Goal: Register for event/course

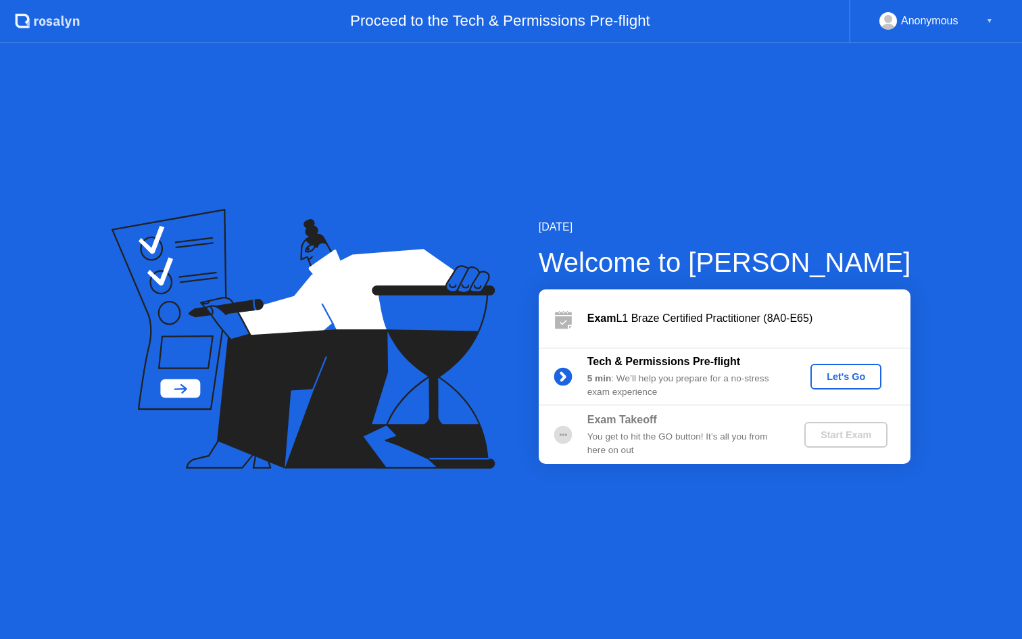
click at [837, 378] on div "Let's Go" at bounding box center [846, 376] width 60 height 11
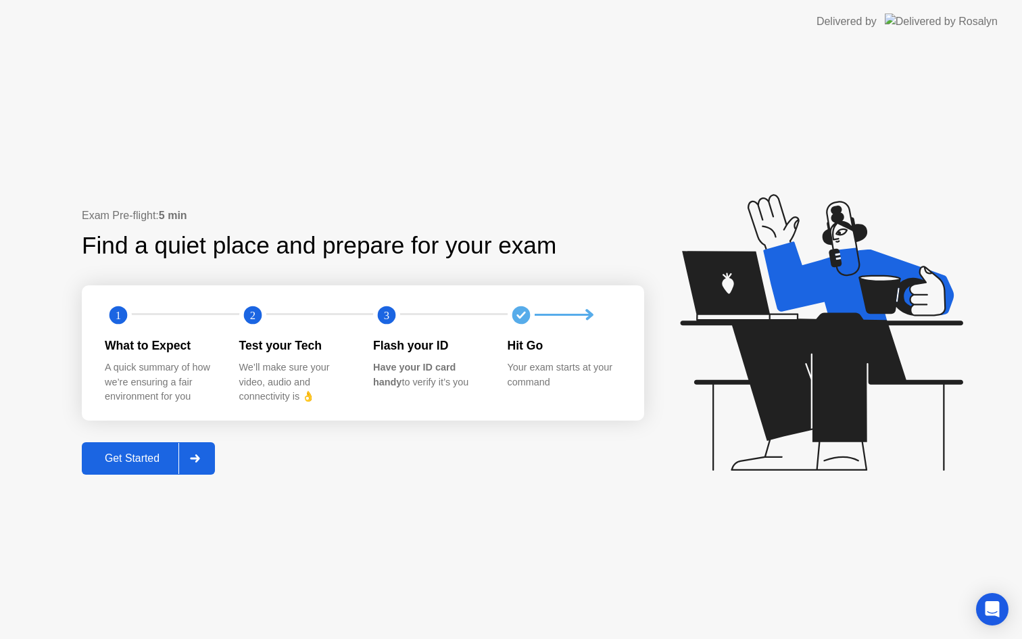
click at [150, 458] on div "Get Started" at bounding box center [132, 458] width 93 height 12
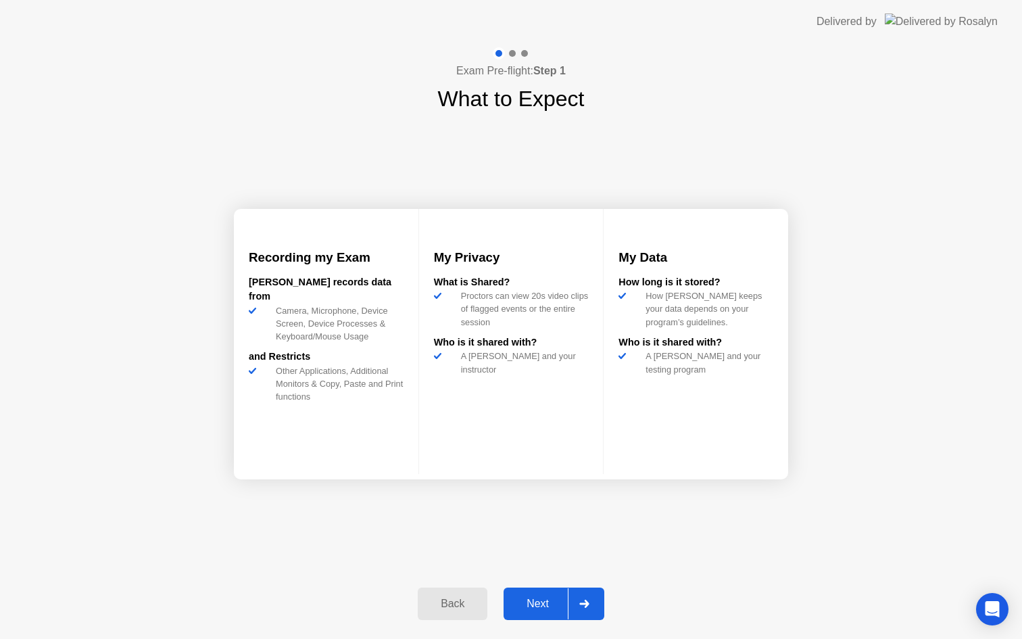
click at [539, 604] on div "Next" at bounding box center [538, 604] width 60 height 12
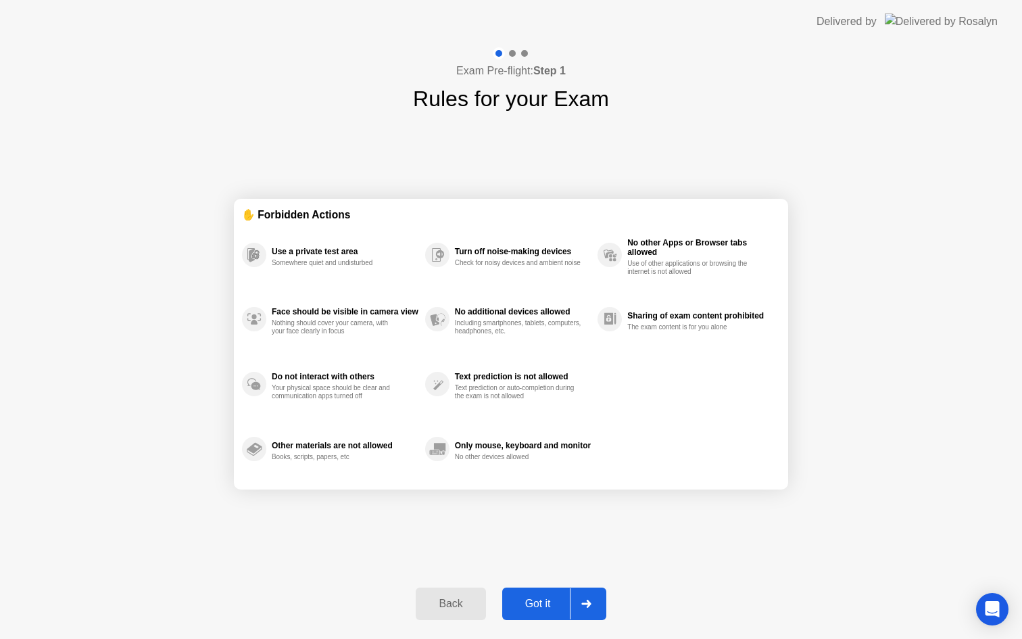
click at [538, 604] on div "Got it" at bounding box center [538, 604] width 64 height 12
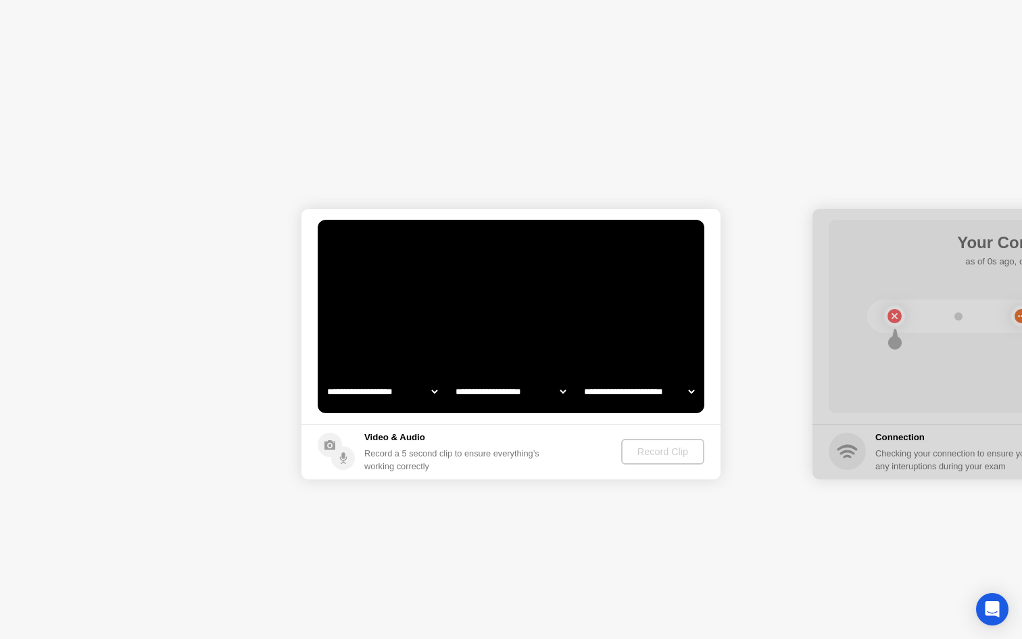
select select "**********"
select select "*******"
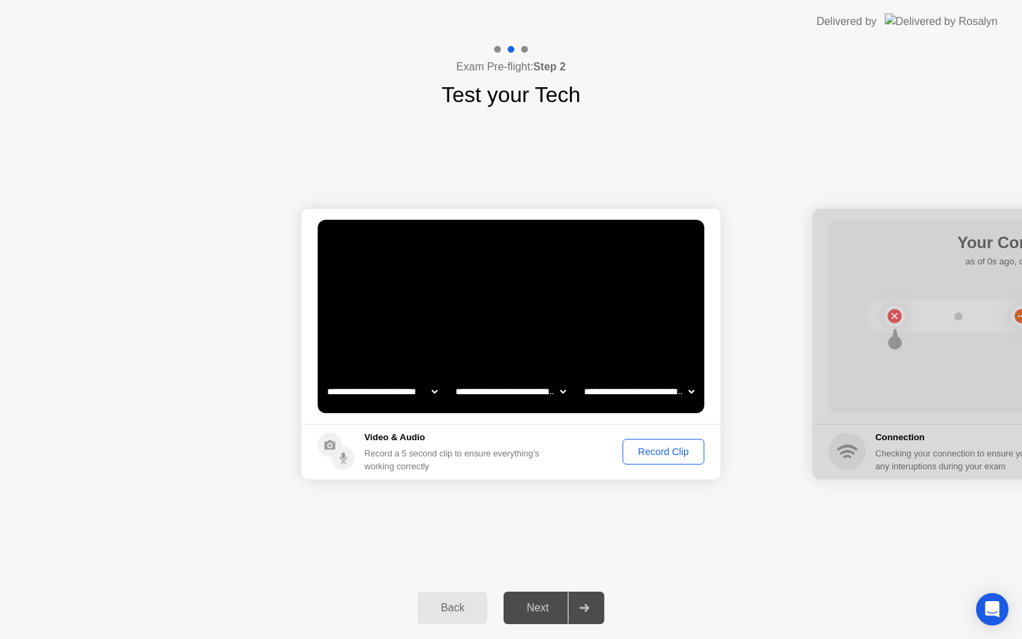
click at [540, 607] on div "Next" at bounding box center [538, 608] width 60 height 12
click at [540, 602] on div "Next" at bounding box center [538, 608] width 60 height 12
click at [587, 611] on icon at bounding box center [584, 608] width 10 height 8
click at [668, 443] on button "Record Clip" at bounding box center [664, 452] width 82 height 26
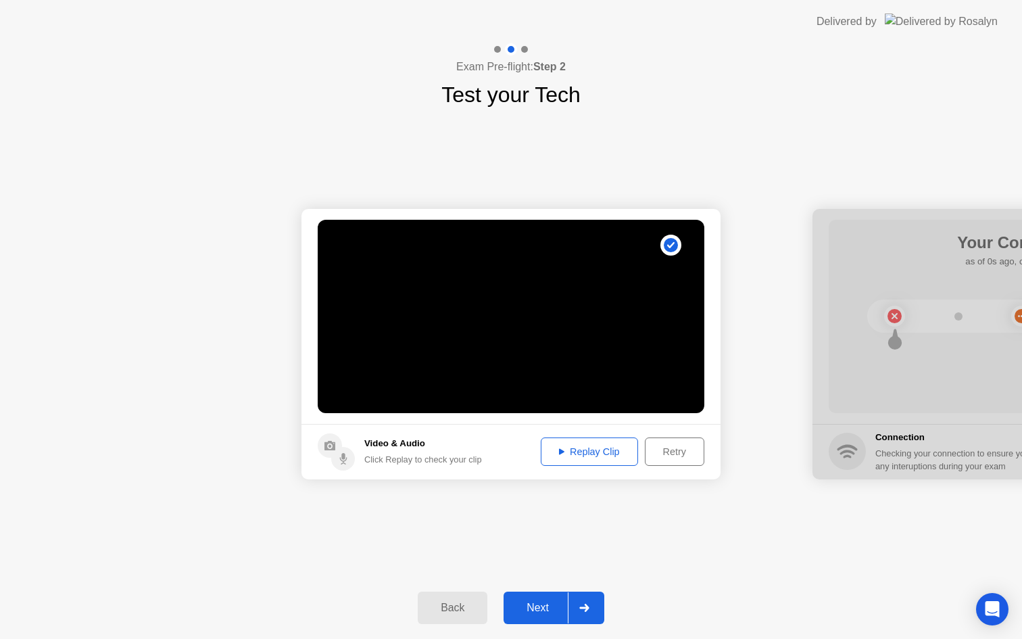
click at [598, 455] on div "Replay Clip" at bounding box center [589, 451] width 88 height 11
click at [537, 610] on div "Next" at bounding box center [538, 608] width 60 height 12
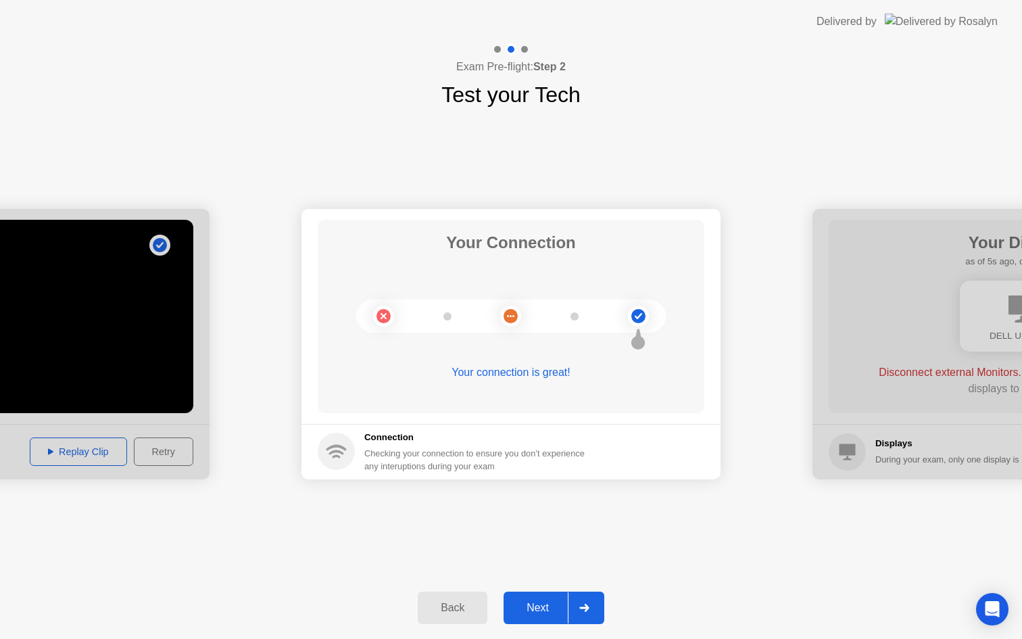
click at [537, 610] on div "Next" at bounding box center [538, 608] width 60 height 12
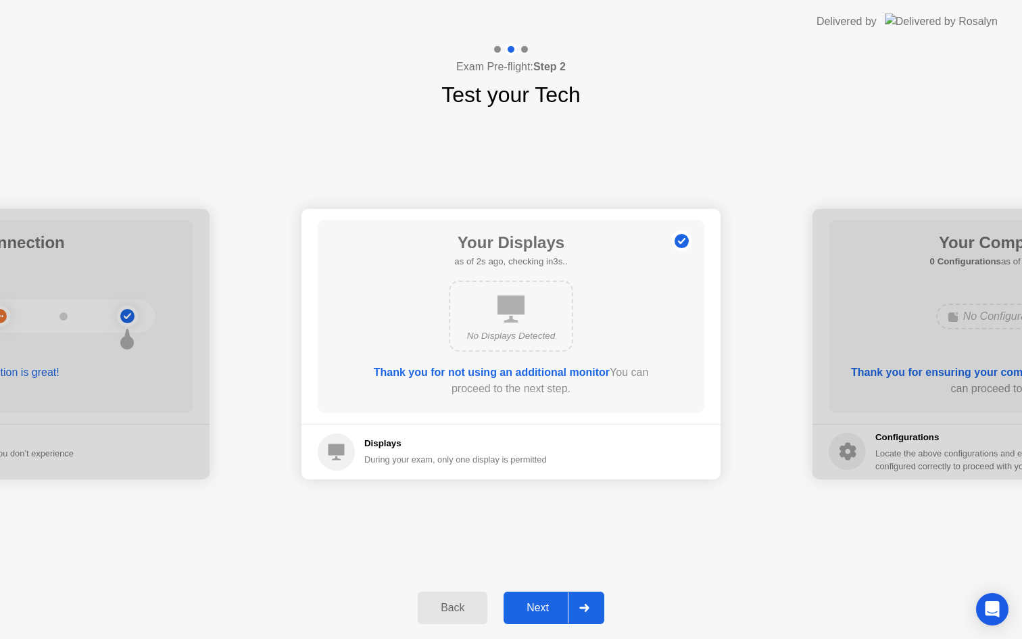
click at [539, 605] on div "Next" at bounding box center [538, 608] width 60 height 12
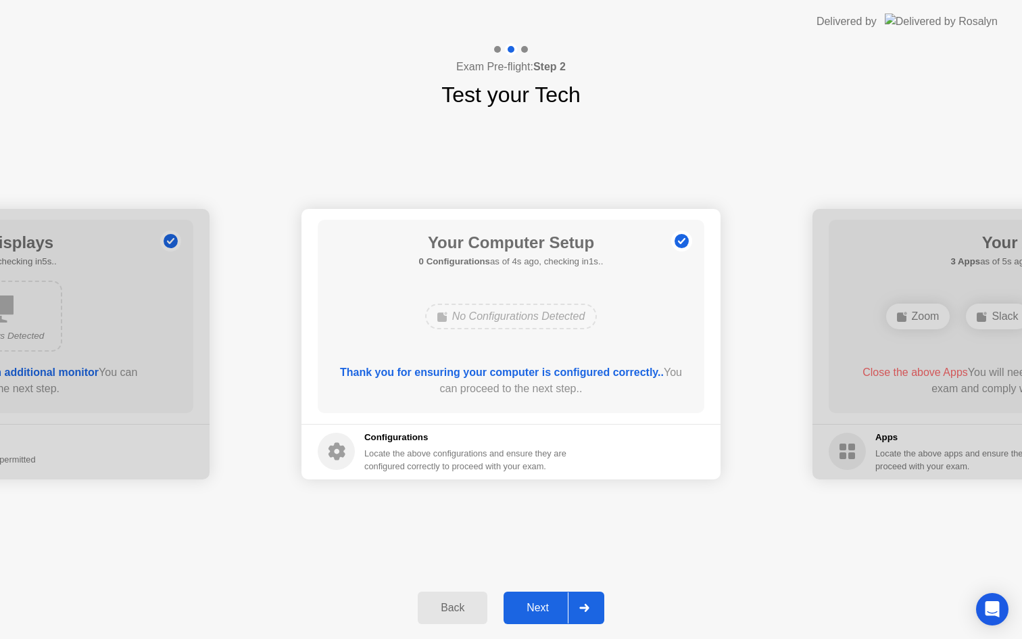
click at [539, 605] on div "Next" at bounding box center [538, 608] width 60 height 12
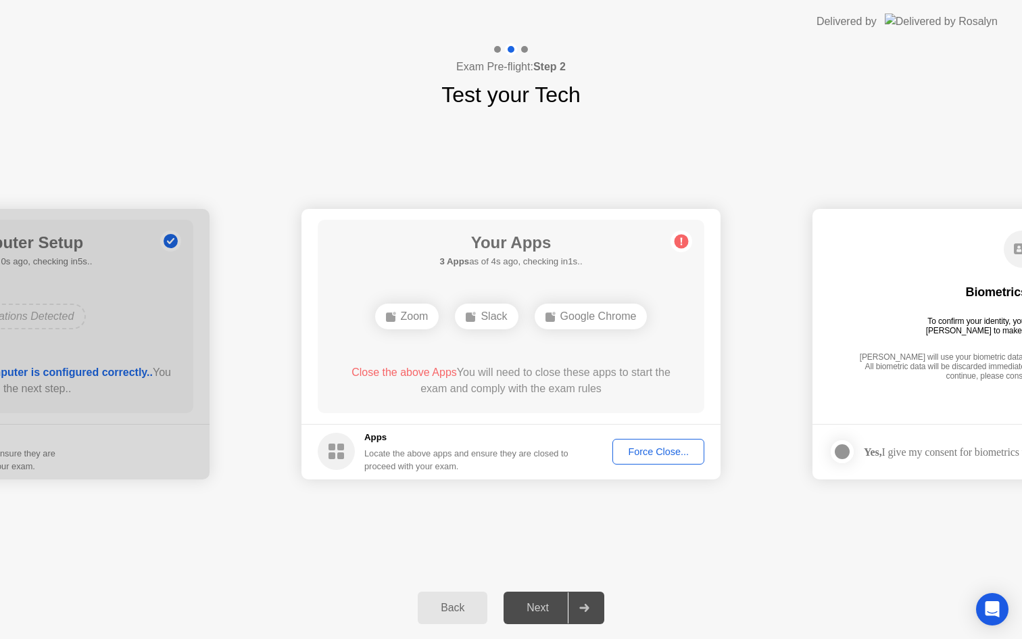
click at [646, 520] on div "**********" at bounding box center [511, 344] width 1022 height 466
click at [595, 504] on div "**********" at bounding box center [511, 344] width 1022 height 466
click at [648, 449] on div "Force Close..." at bounding box center [658, 451] width 82 height 11
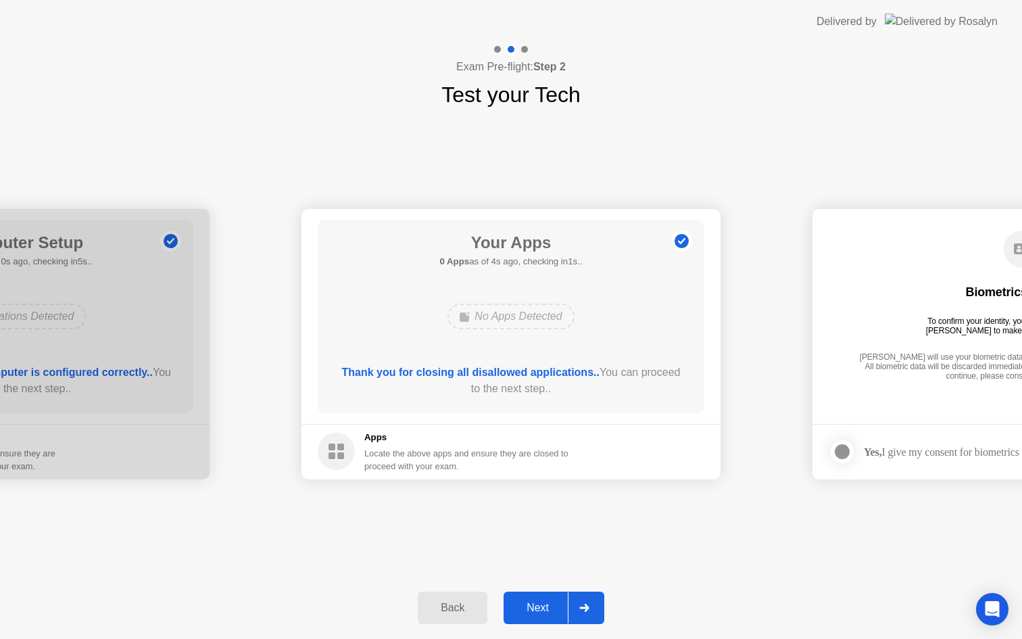
click at [528, 612] on div "Next" at bounding box center [538, 608] width 60 height 12
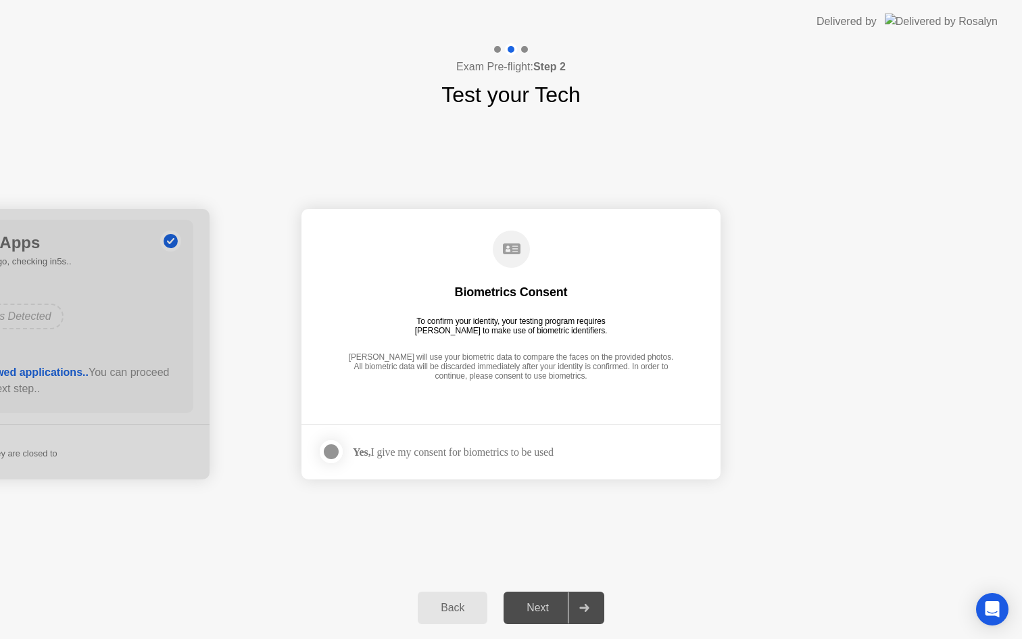
click at [328, 452] on div at bounding box center [331, 451] width 16 height 16
click at [543, 606] on div "Next" at bounding box center [538, 608] width 60 height 12
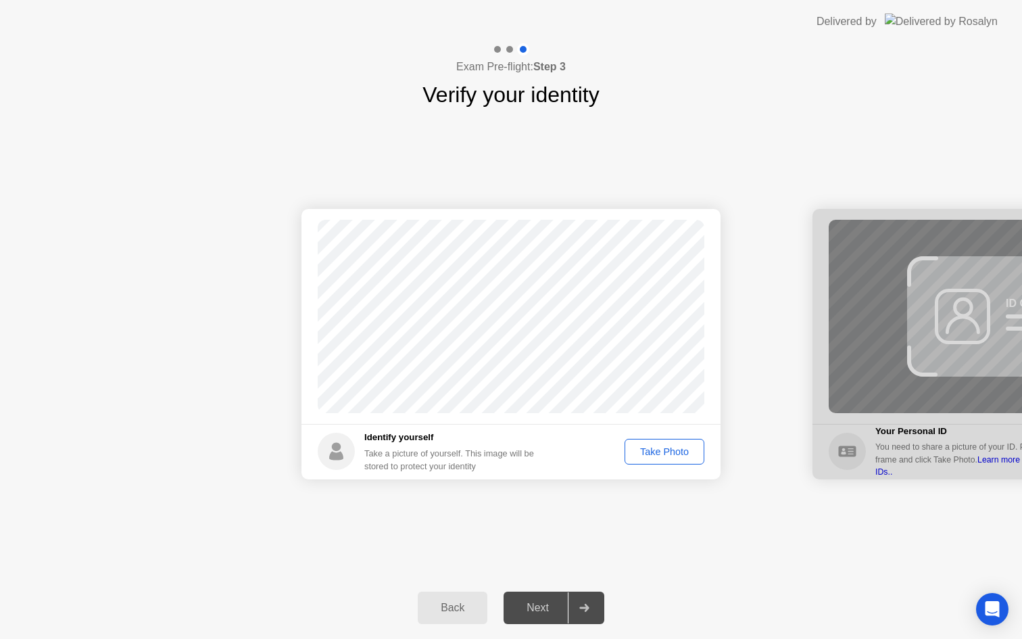
click at [658, 452] on div "Take Photo" at bounding box center [664, 451] width 70 height 11
click at [661, 449] on div "Retake" at bounding box center [673, 451] width 53 height 11
click at [661, 451] on div "Take Photo" at bounding box center [664, 451] width 70 height 11
click at [535, 609] on div "Next" at bounding box center [538, 608] width 60 height 12
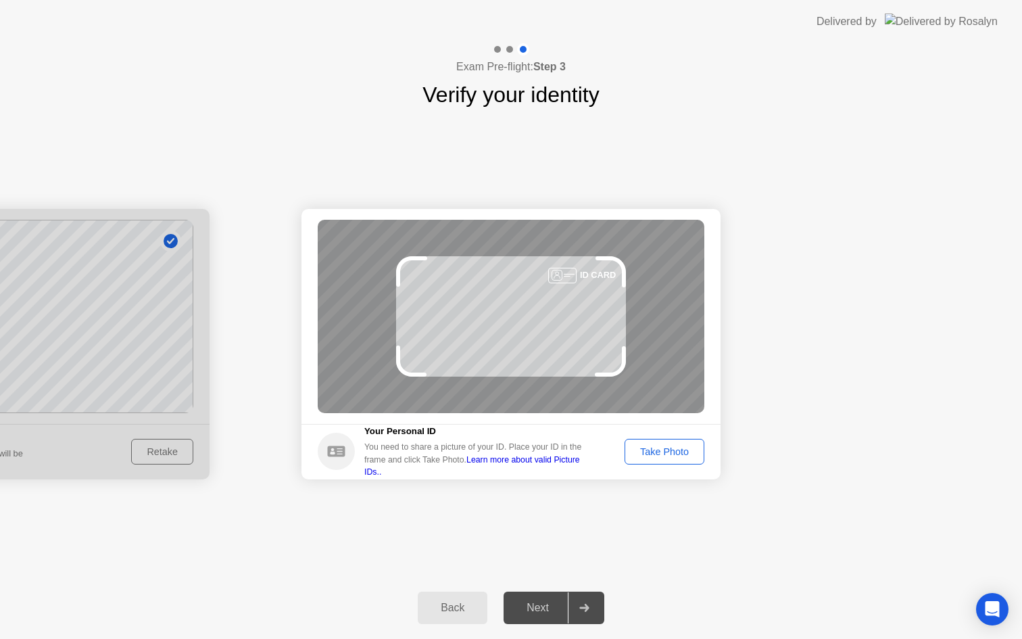
click at [671, 456] on div "Take Photo" at bounding box center [664, 451] width 70 height 11
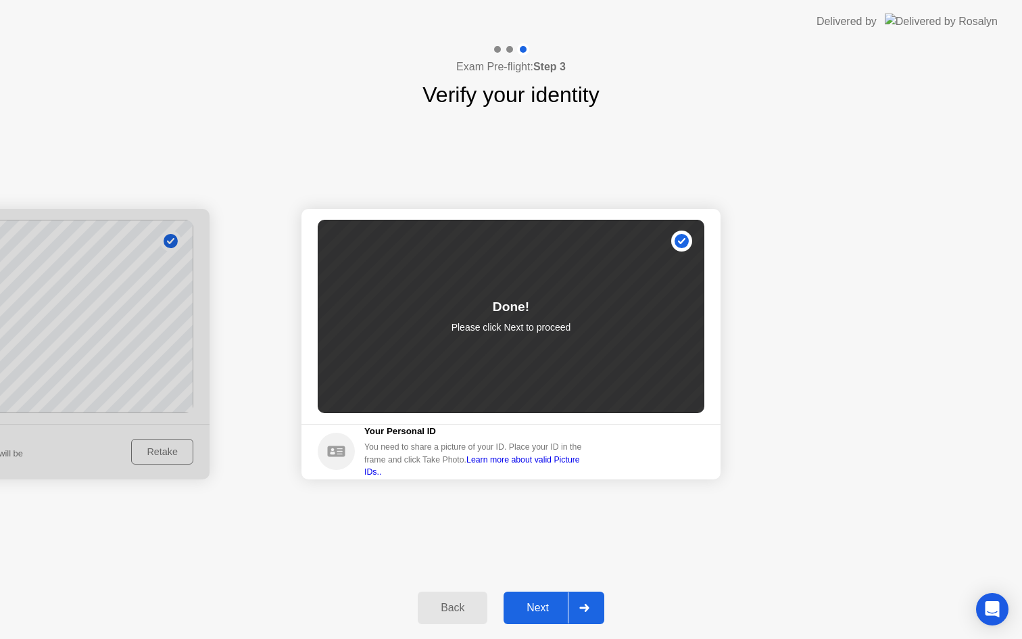
click at [551, 606] on div "Next" at bounding box center [538, 608] width 60 height 12
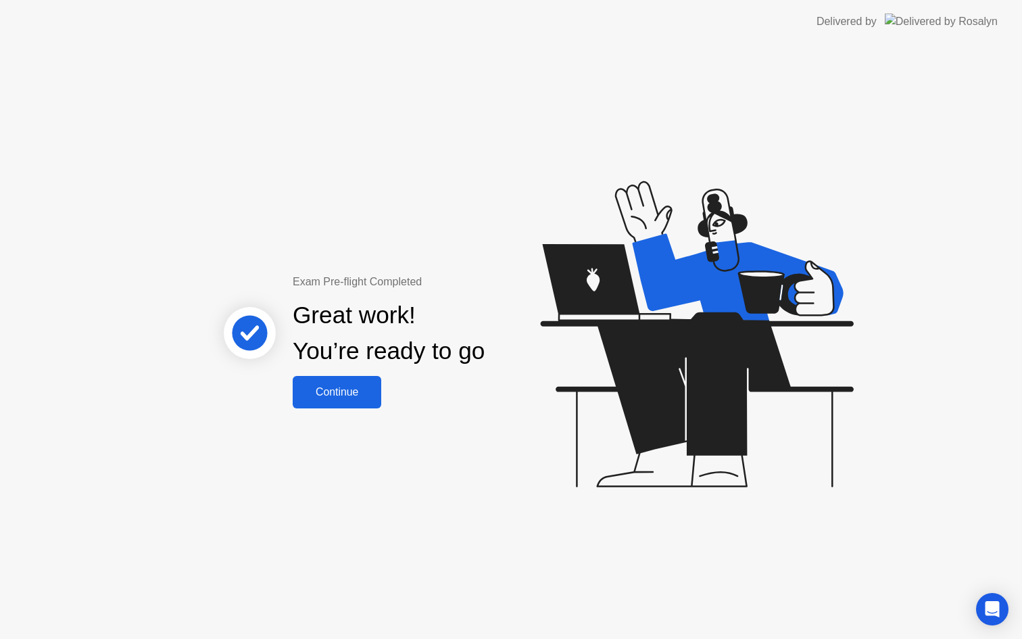
click at [333, 397] on div "Continue" at bounding box center [337, 392] width 80 height 12
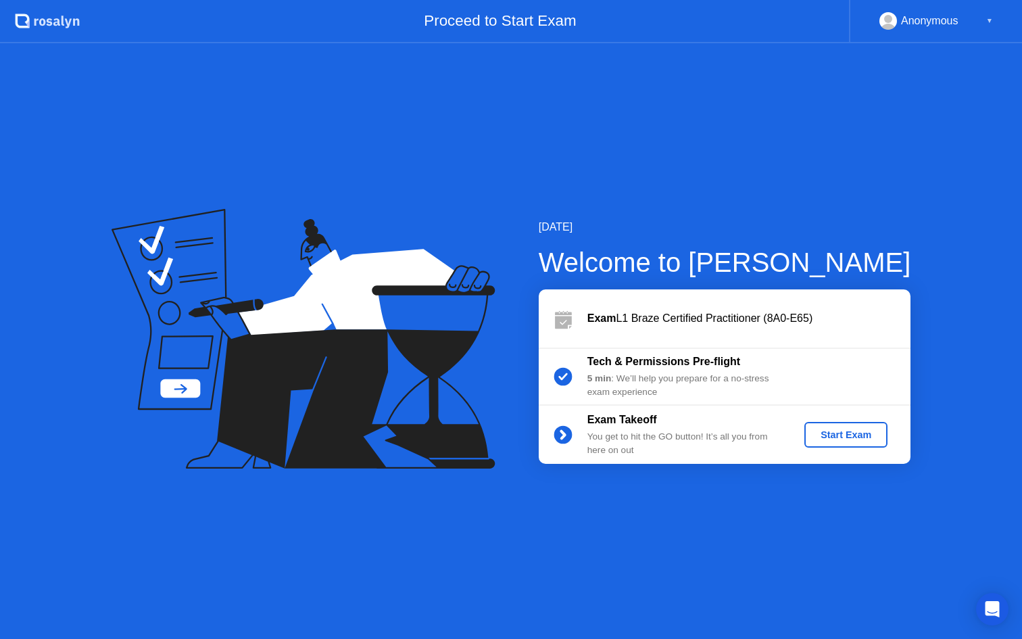
click at [859, 431] on div "Start Exam" at bounding box center [846, 434] width 72 height 11
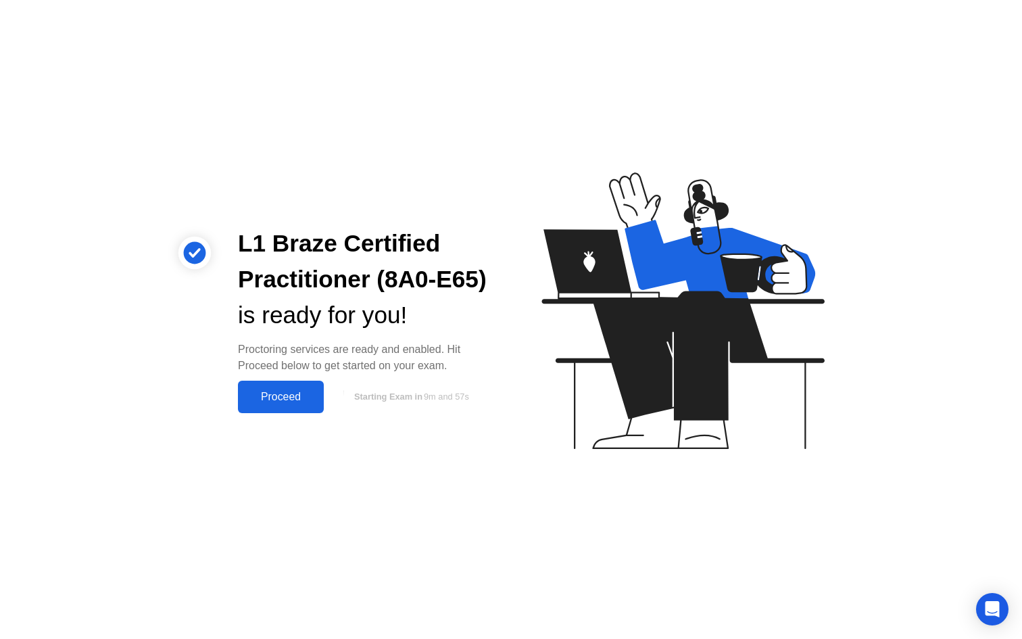
click at [274, 397] on div "Proceed" at bounding box center [281, 397] width 78 height 12
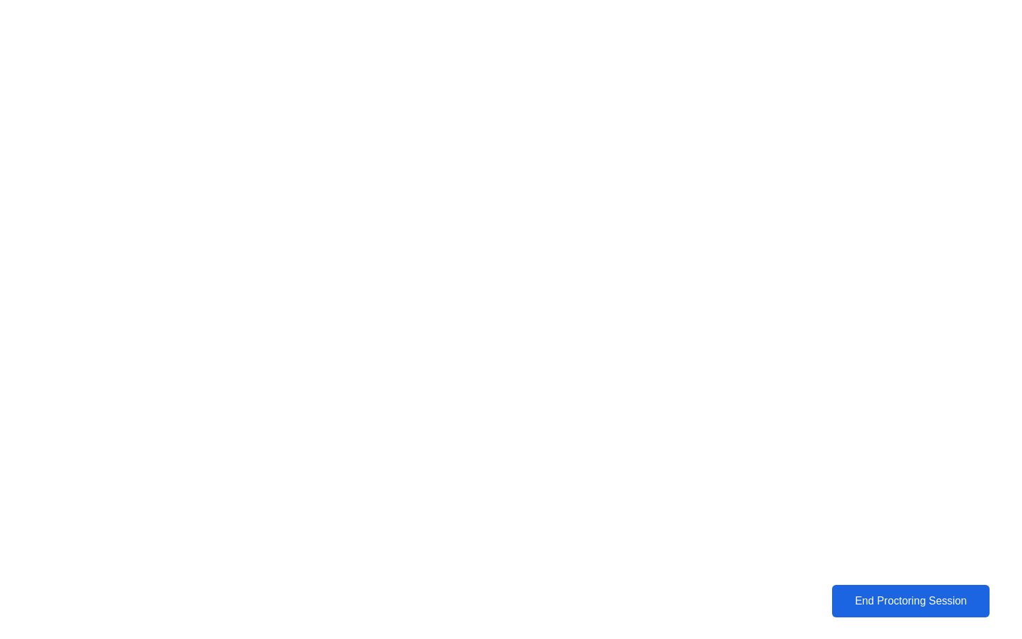
click at [836, 604] on div "End Proctoring Session" at bounding box center [911, 601] width 150 height 12
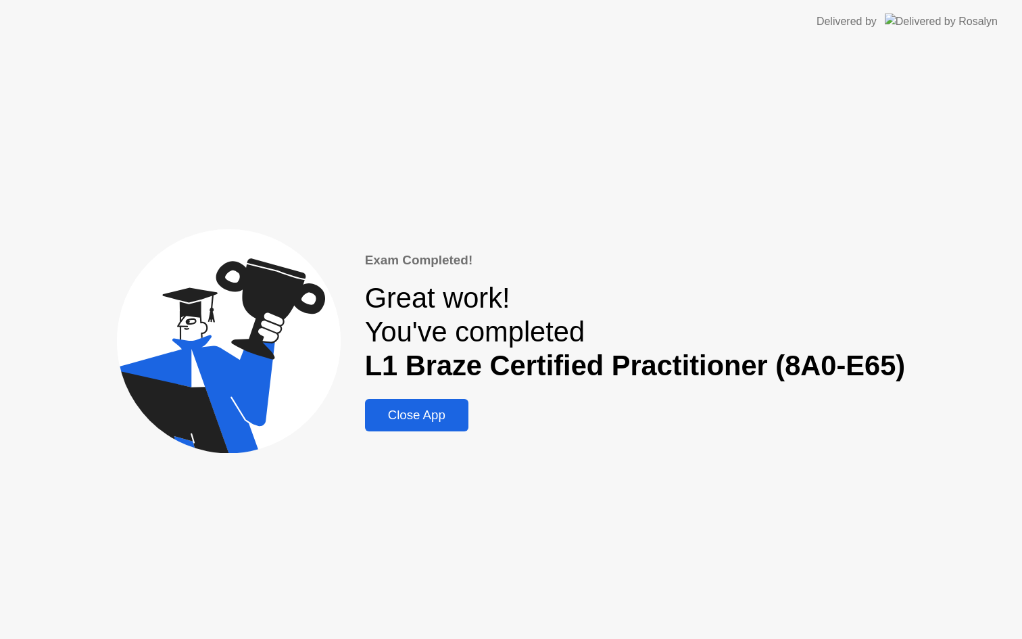
click at [410, 419] on div "Close App" at bounding box center [416, 415] width 95 height 15
